Goal: Use online tool/utility: Utilize a website feature to perform a specific function

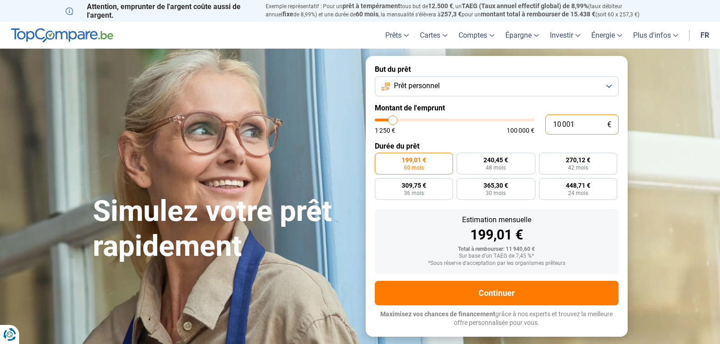
drag, startPoint x: 583, startPoint y: 121, endPoint x: 544, endPoint y: 123, distance: 39.1
click at [544, 123] on div "10 001 € 1 250 € 100 000 €" at bounding box center [497, 125] width 244 height 20
type input "2"
type input "1250"
type input "25"
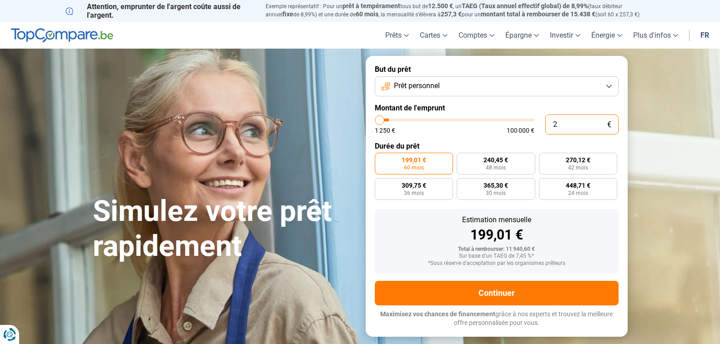
type input "1250"
type input "250"
type input "1250"
type input "2 500"
type input "2500"
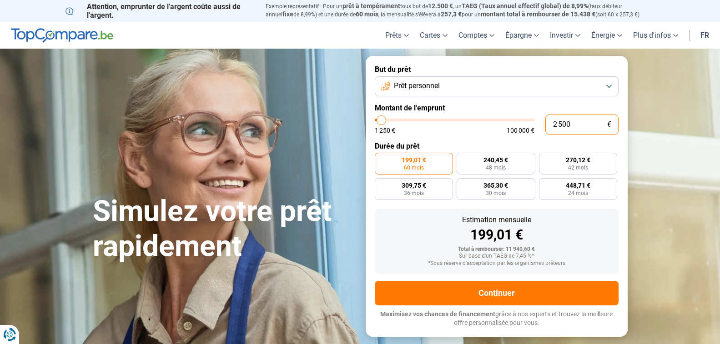
radio input "true"
